Goal: Find specific page/section: Find specific page/section

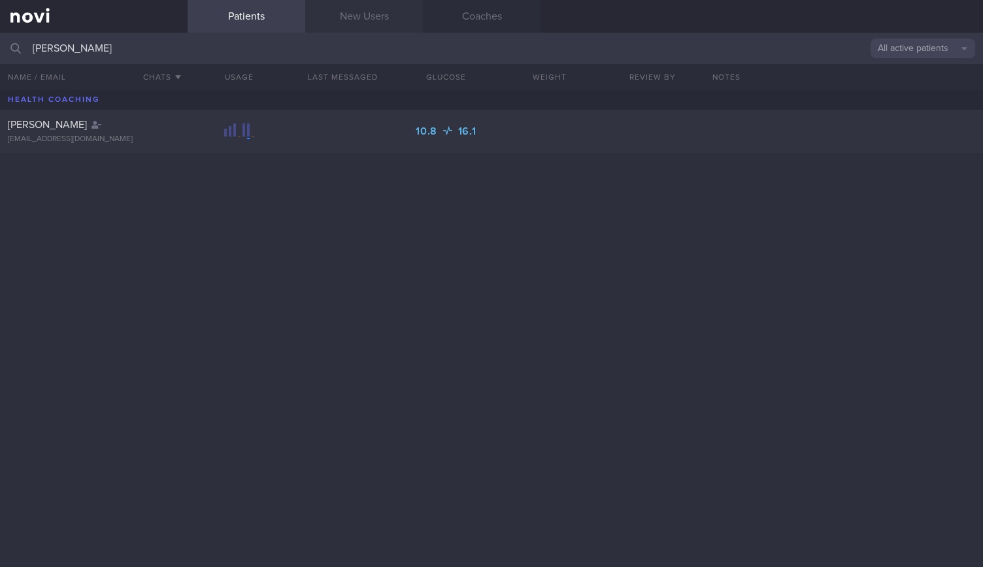
click at [360, 20] on link "New Users" at bounding box center [364, 16] width 118 height 33
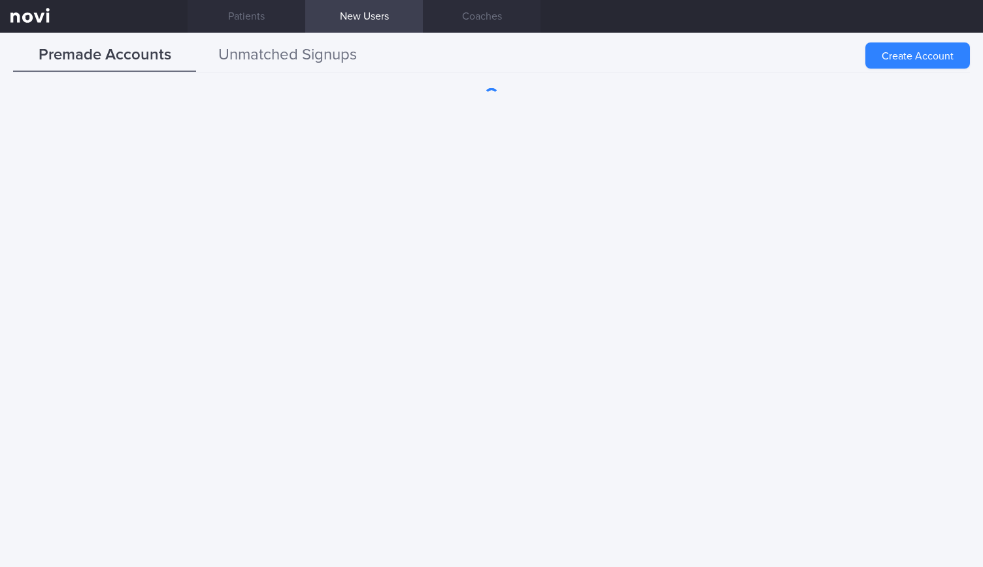
click at [309, 49] on button "Unmatched Signups" at bounding box center [287, 55] width 183 height 33
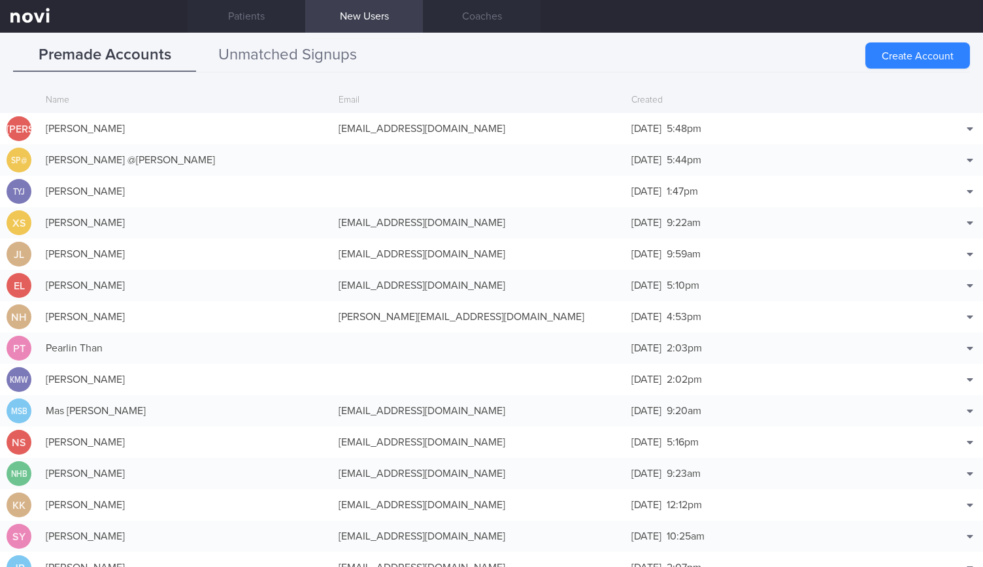
click at [238, 41] on button "Unmatched Signups" at bounding box center [287, 55] width 183 height 33
